Goal: Task Accomplishment & Management: Use online tool/utility

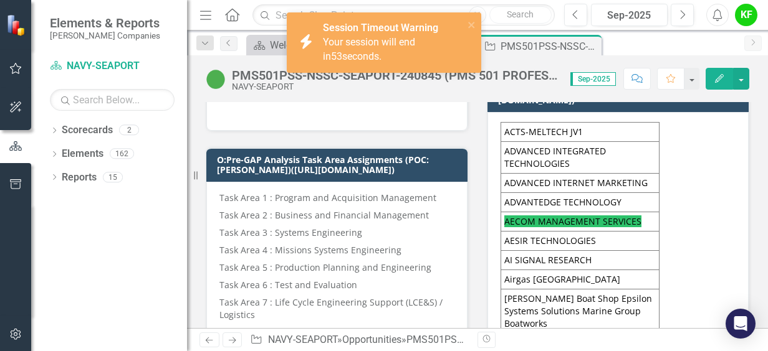
scroll to position [1059, 0]
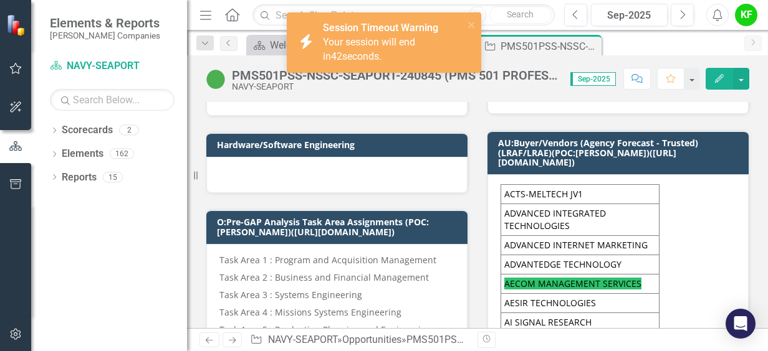
drag, startPoint x: 500, startPoint y: 188, endPoint x: 509, endPoint y: 192, distance: 10.1
drag, startPoint x: 509, startPoint y: 192, endPoint x: 515, endPoint y: 220, distance: 28.6
drag, startPoint x: 515, startPoint y: 182, endPoint x: 522, endPoint y: 209, distance: 28.4
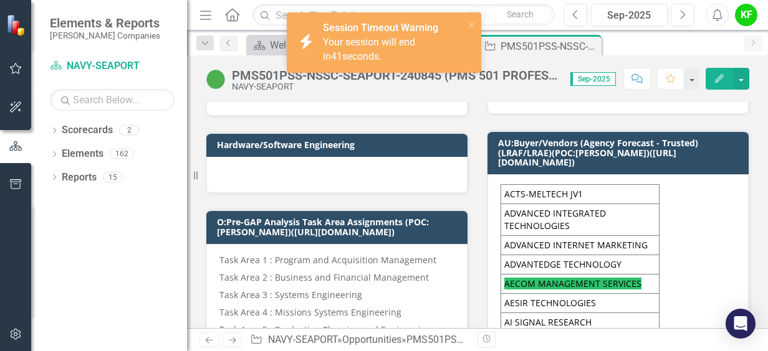
click at [516, 212] on td "ADVANCED INTEGRATED TECHNOLOGIES" at bounding box center [580, 220] width 158 height 32
click at [520, 210] on td "ADVANCED INTEGRATED TECHNOLOGIES" at bounding box center [580, 220] width 158 height 32
drag, startPoint x: 523, startPoint y: 209, endPoint x: 522, endPoint y: 185, distance: 23.7
click at [523, 204] on td "ADVANCED INTEGRATED TECHNOLOGIES" at bounding box center [580, 220] width 158 height 32
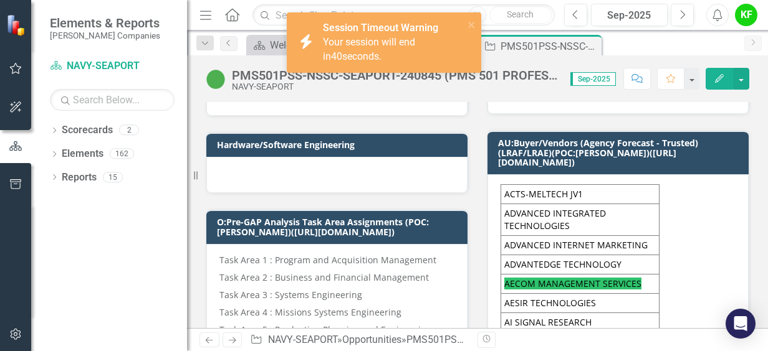
click at [415, 41] on span "Your session will end in 40 seconds." at bounding box center [369, 49] width 92 height 26
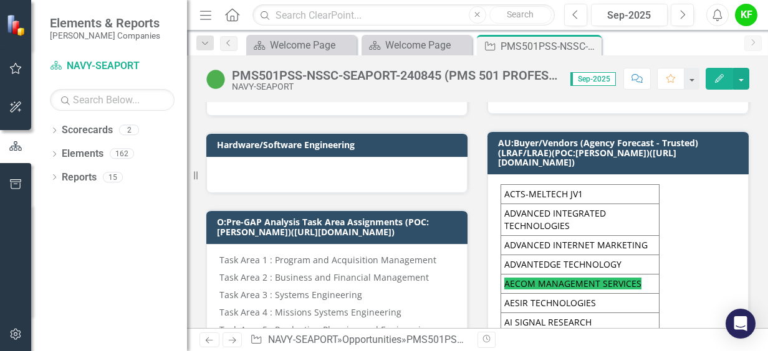
drag, startPoint x: 500, startPoint y: 189, endPoint x: 538, endPoint y: 259, distance: 80.0
click at [546, 197] on td "ACTS-MELTECH JV1" at bounding box center [580, 194] width 158 height 19
drag, startPoint x: 551, startPoint y: 199, endPoint x: 566, endPoint y: 208, distance: 17.9
click at [570, 207] on td "ADVANCED INTEGRATED TECHNOLOGIES" at bounding box center [580, 220] width 158 height 32
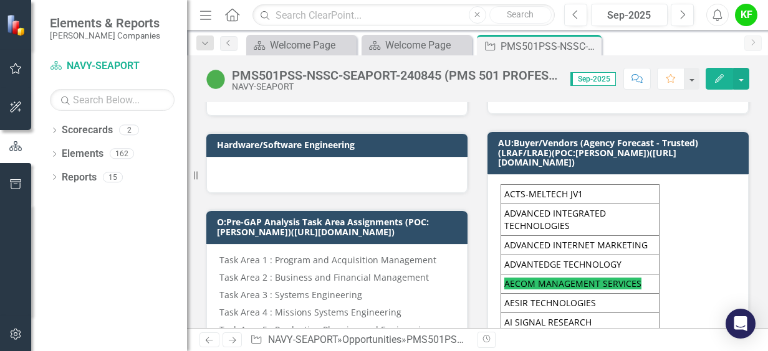
click at [616, 191] on td "ACTS-MELTECH JV1" at bounding box center [580, 194] width 158 height 19
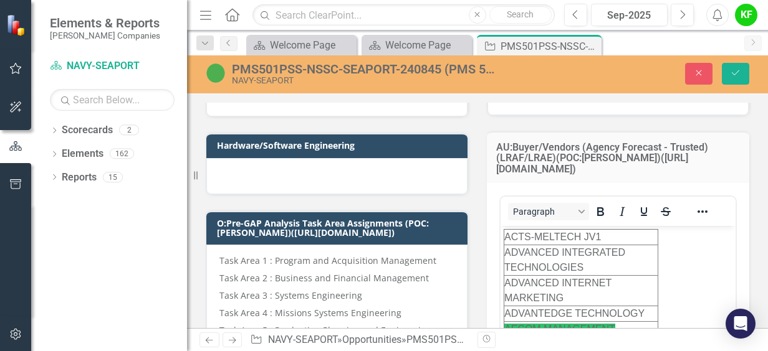
scroll to position [0, 0]
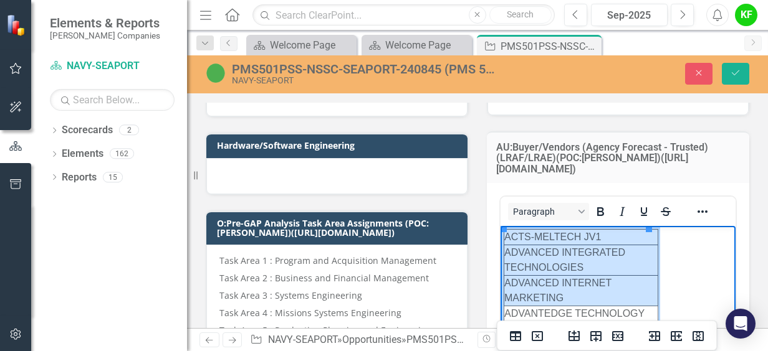
drag, startPoint x: 507, startPoint y: 237, endPoint x: 579, endPoint y: 293, distance: 91.5
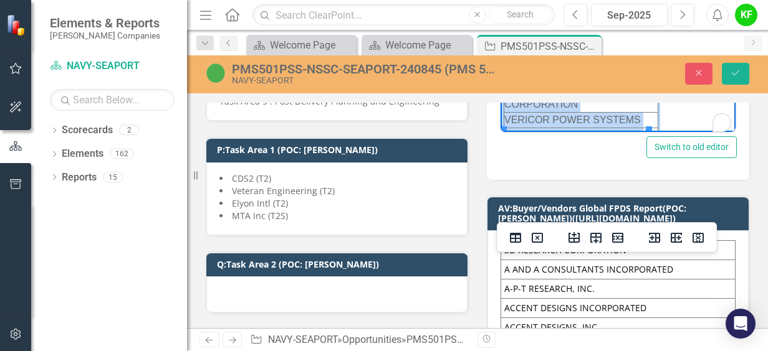
click at [601, 191] on td "Woven Electronics" at bounding box center [581, 199] width 154 height 17
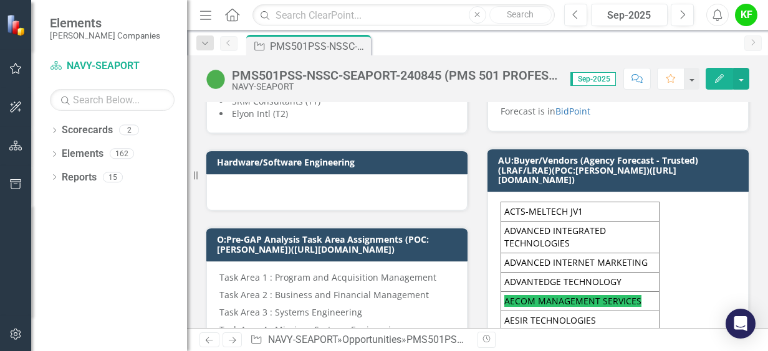
scroll to position [1059, 0]
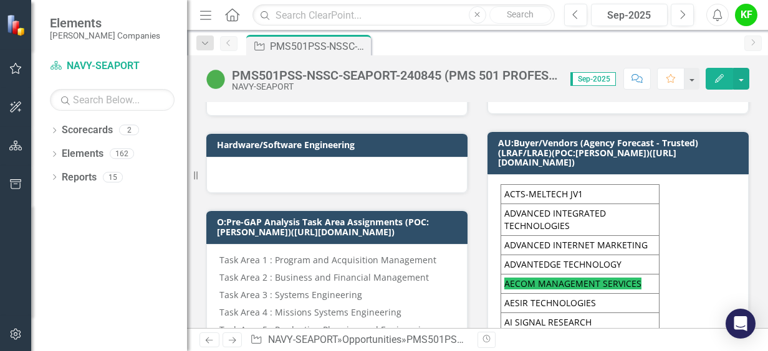
click at [501, 185] on td "ACTS-MELTECH JV1" at bounding box center [580, 194] width 158 height 19
drag, startPoint x: 553, startPoint y: 205, endPoint x: 570, endPoint y: 219, distance: 21.2
click at [553, 206] on td "ADVANCED INTEGRATED TECHNOLOGIES" at bounding box center [580, 220] width 158 height 32
click at [576, 204] on td "ADVANCED INTEGRATED TECHNOLOGIES" at bounding box center [580, 220] width 158 height 32
click at [594, 194] on td "ACTS-MELTECH JV1" at bounding box center [580, 194] width 158 height 19
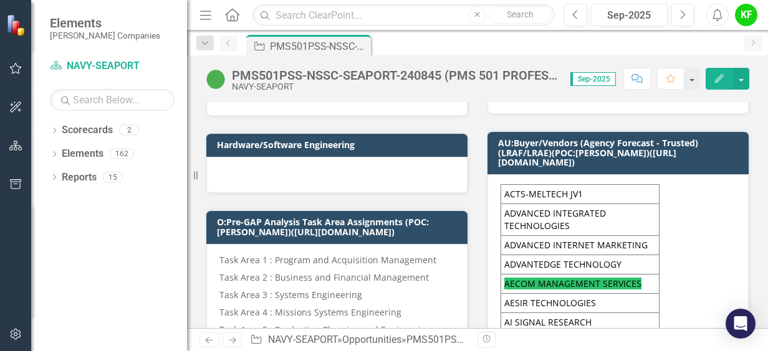
click at [594, 194] on td "ACTS-MELTECH JV1" at bounding box center [580, 194] width 158 height 19
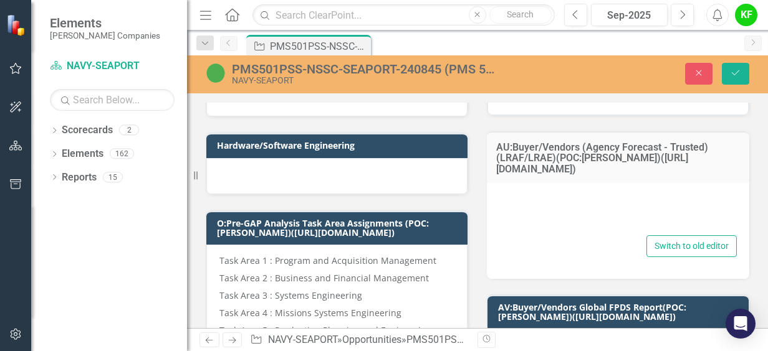
type textarea "<table dir="ltr" style="width: 67.6569%; height: 7038.75px;" border="1" cellspa…"
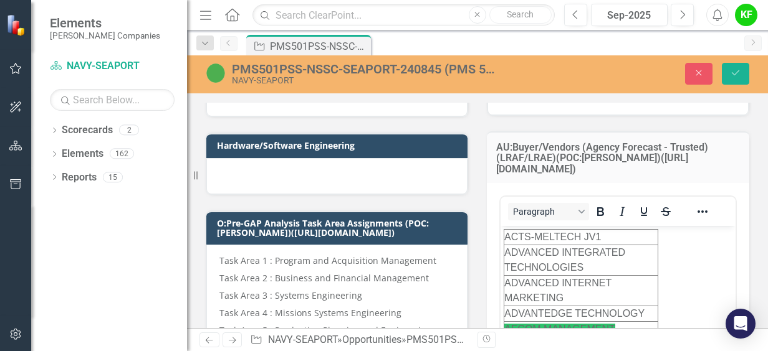
scroll to position [0, 0]
click at [601, 231] on td "ACTS-MELTECH JV1" at bounding box center [581, 238] width 154 height 16
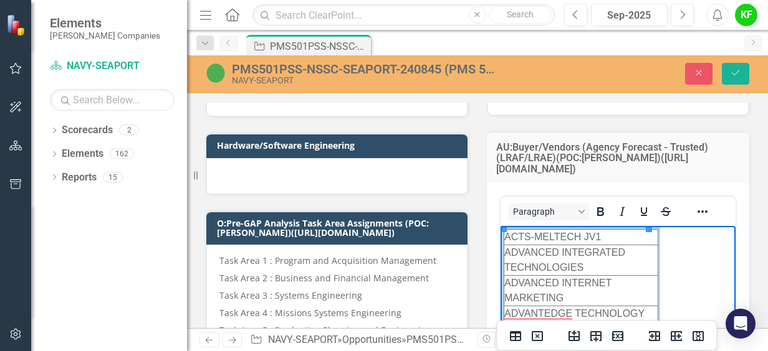
drag, startPoint x: 648, startPoint y: 280, endPoint x: 672, endPoint y: 280, distance: 23.7
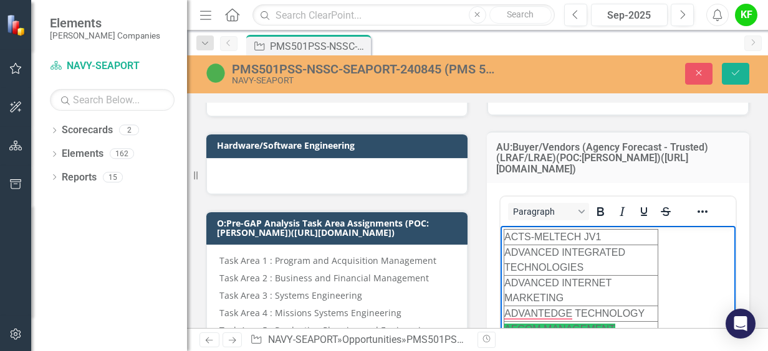
scroll to position [997, 0]
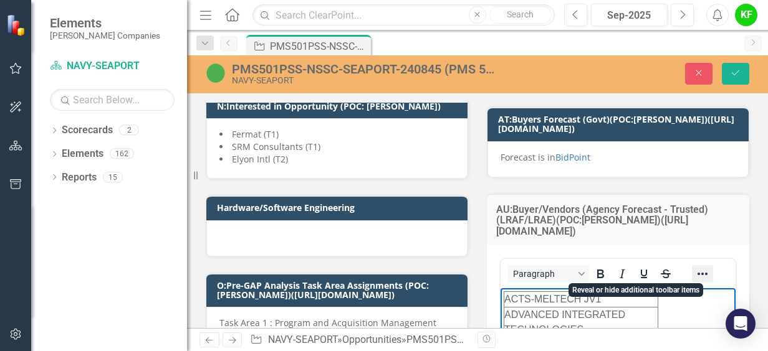
click at [698, 268] on icon "Reveal or hide additional toolbar items" at bounding box center [702, 274] width 15 height 15
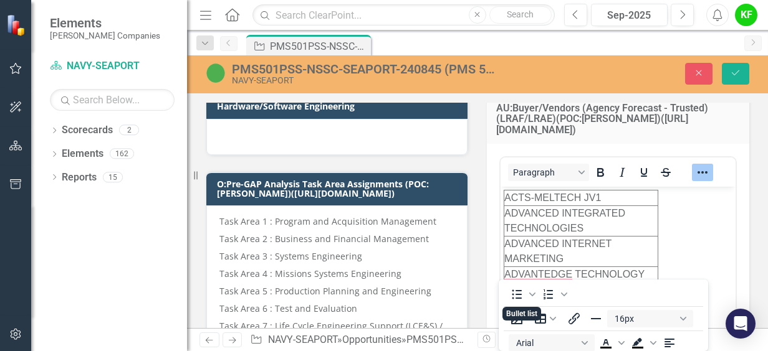
scroll to position [1184, 0]
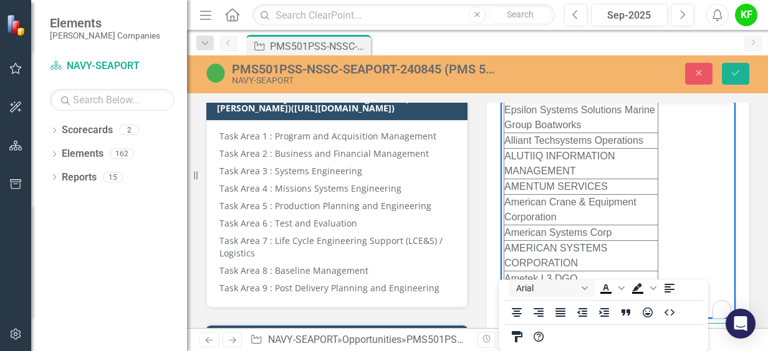
scroll to position [0, 0]
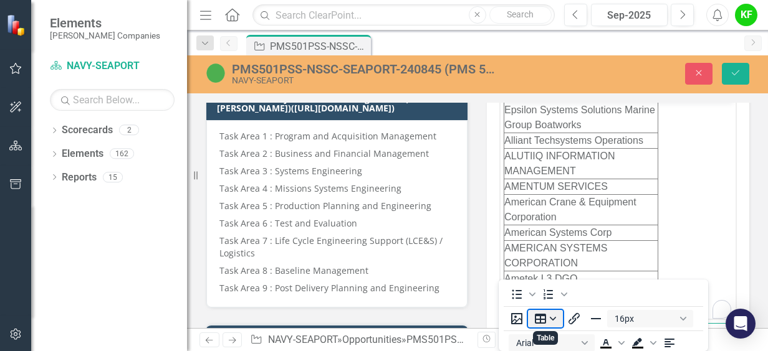
click at [556, 320] on button "Table" at bounding box center [545, 318] width 35 height 17
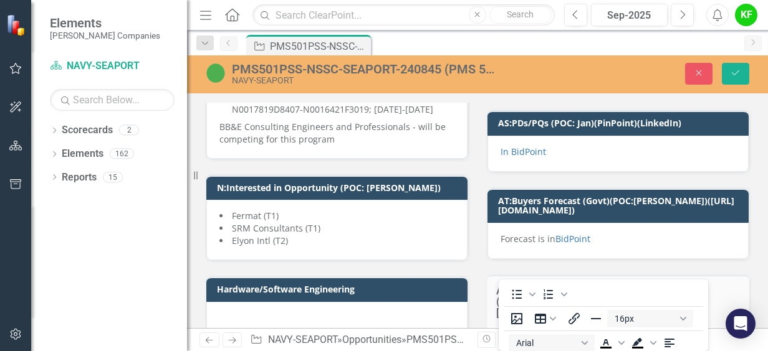
scroll to position [1059, 0]
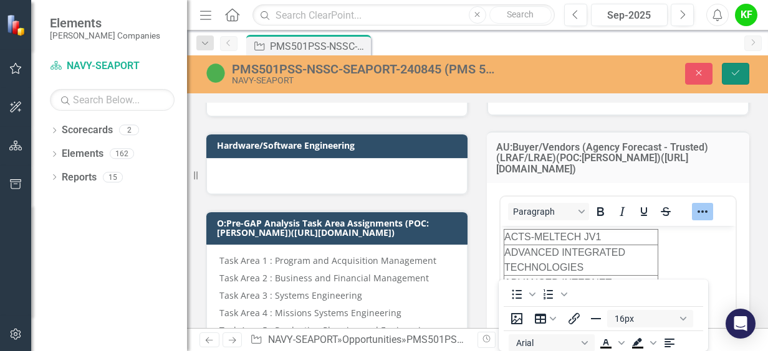
click at [744, 77] on button "Save" at bounding box center [735, 74] width 27 height 22
